Goal: Check status: Check status

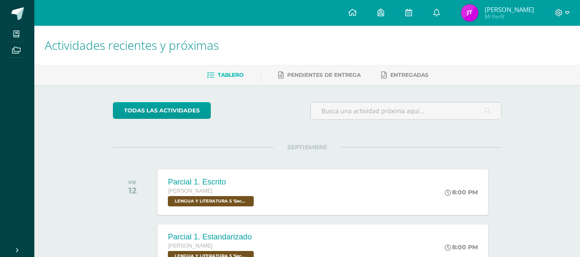
click at [471, 13] on img at bounding box center [469, 12] width 17 height 17
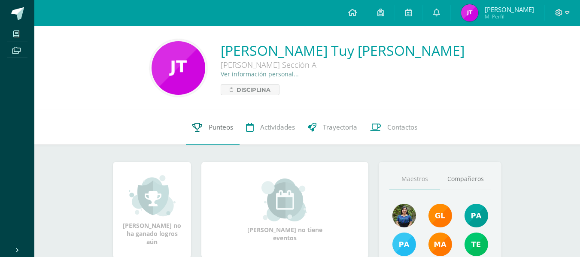
click at [199, 124] on icon at bounding box center [197, 127] width 10 height 9
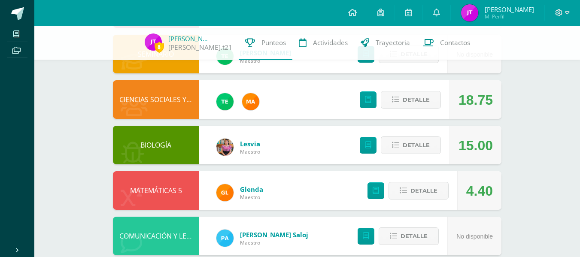
scroll to position [146, 0]
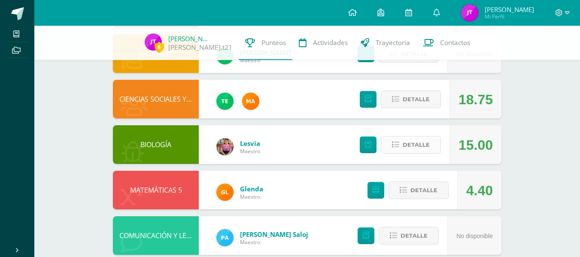
click at [427, 144] on span "Detalle" at bounding box center [416, 145] width 27 height 16
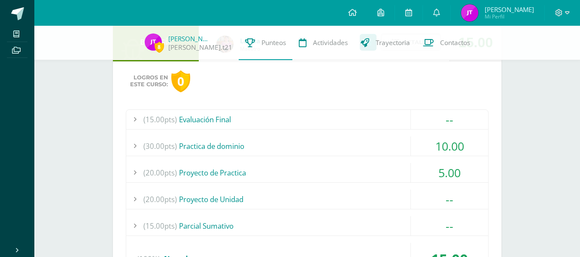
scroll to position [252, 0]
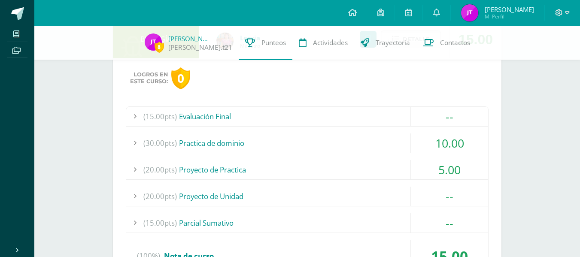
click at [216, 144] on div "(30.00pts) Practica de dominio" at bounding box center [307, 143] width 362 height 19
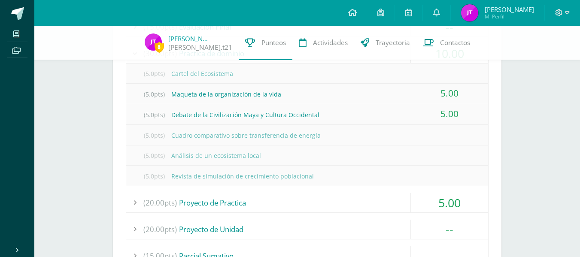
scroll to position [343, 0]
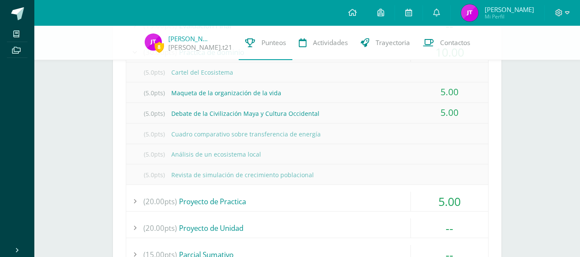
click at [224, 203] on div "(20.00pts) Proyecto de Practica" at bounding box center [307, 201] width 362 height 19
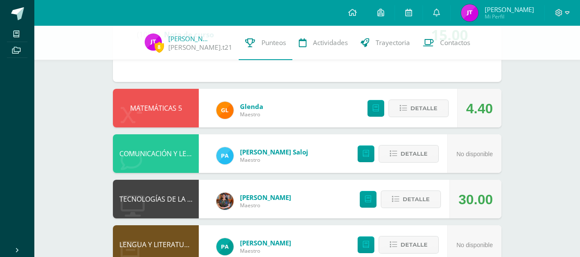
scroll to position [556, 0]
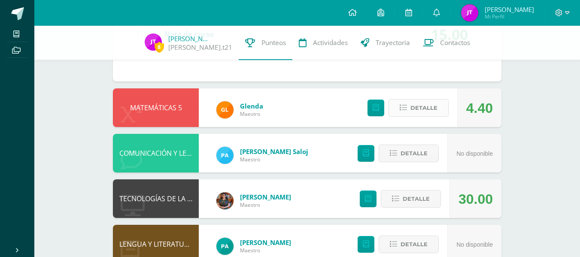
click at [431, 105] on span "Detalle" at bounding box center [424, 108] width 27 height 16
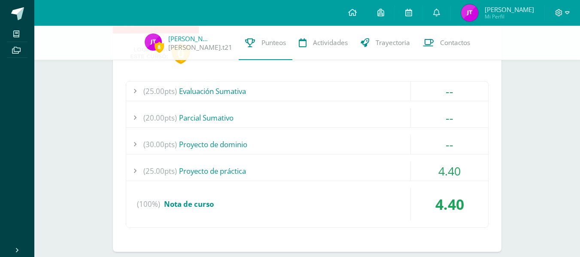
scroll to position [662, 0]
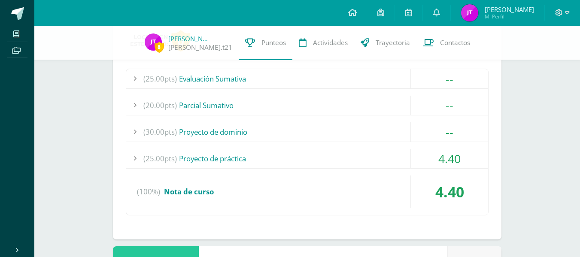
click at [220, 156] on div "(25.00pts) Proyecto de práctica" at bounding box center [307, 158] width 362 height 19
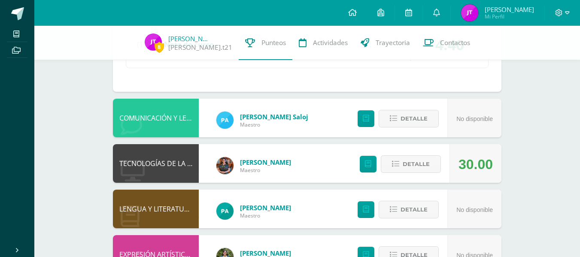
scroll to position [864, 0]
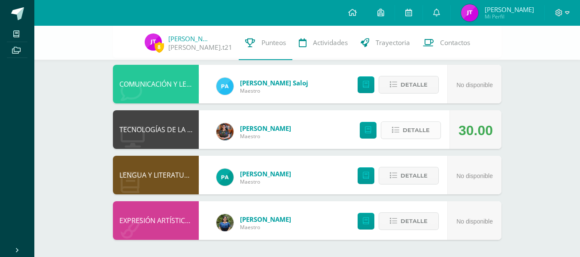
click at [417, 126] on span "Detalle" at bounding box center [416, 130] width 27 height 16
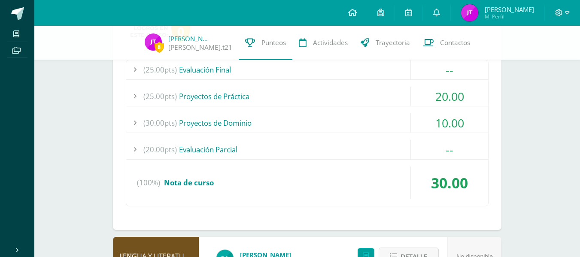
scroll to position [1004, 0]
